Goal: Find specific page/section: Find specific page/section

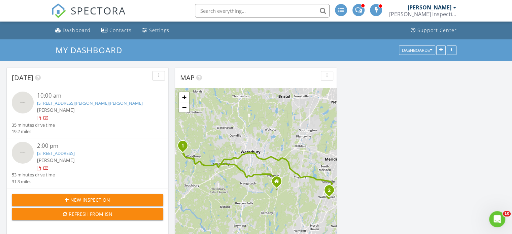
scroll to position [556, 523]
click at [84, 103] on link "181 Railtree Hill Rd, Woodbury, CT 06798" at bounding box center [90, 103] width 106 height 6
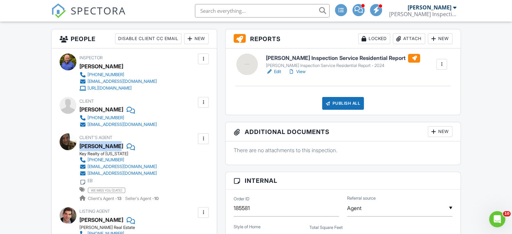
drag, startPoint x: 79, startPoint y: 145, endPoint x: 116, endPoint y: 141, distance: 36.9
click at [116, 141] on div "[PERSON_NAME]" at bounding box center [101, 146] width 44 height 10
copy div "[PERSON_NAME]"
click at [162, 142] on div "[PERSON_NAME]" at bounding box center [120, 146] width 83 height 10
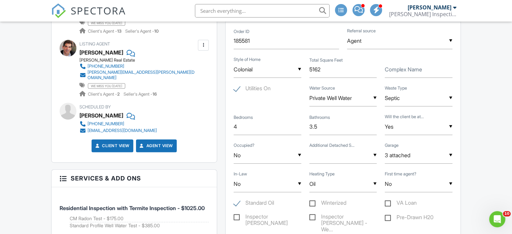
scroll to position [337, 0]
